Goal: Task Accomplishment & Management: Manage account settings

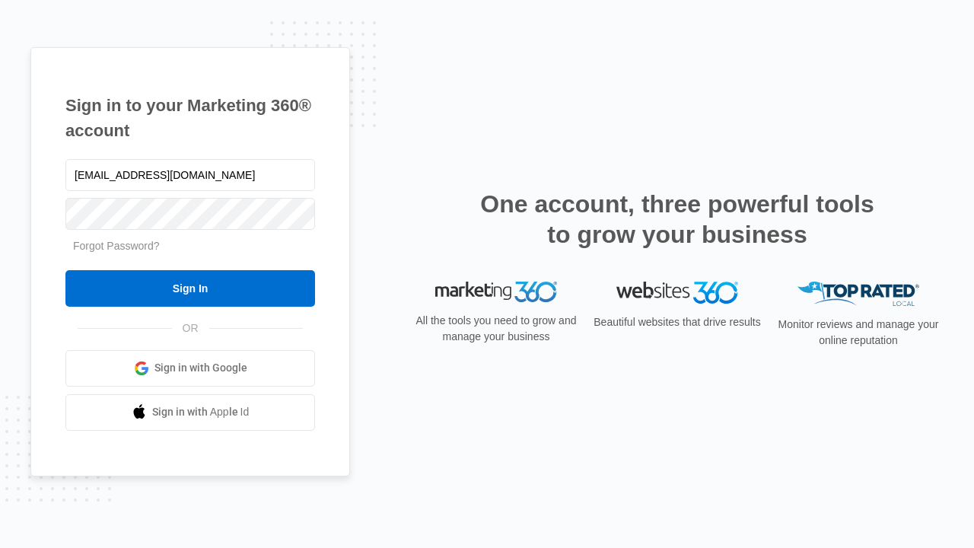
type input "[EMAIL_ADDRESS][DOMAIN_NAME]"
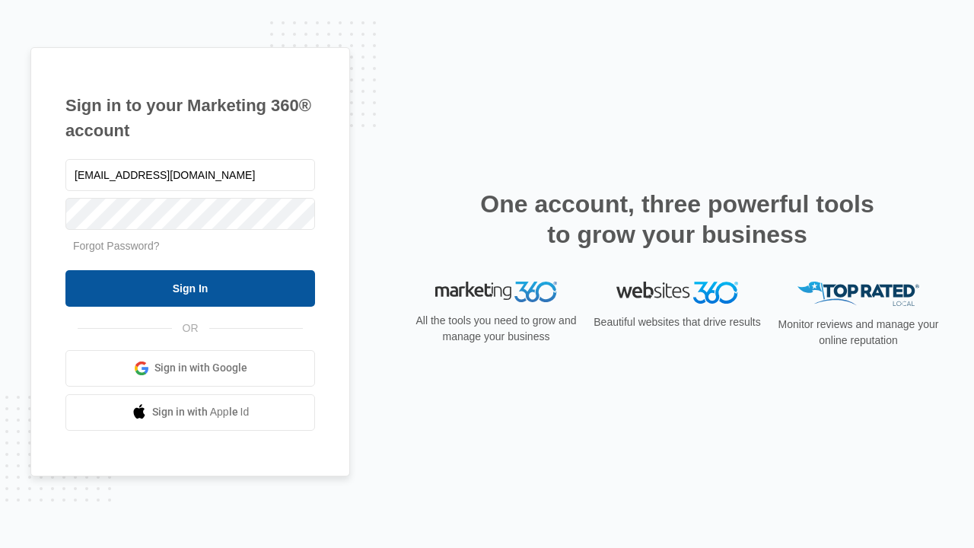
click at [190, 288] on input "Sign In" at bounding box center [190, 288] width 250 height 37
